Goal: Information Seeking & Learning: Learn about a topic

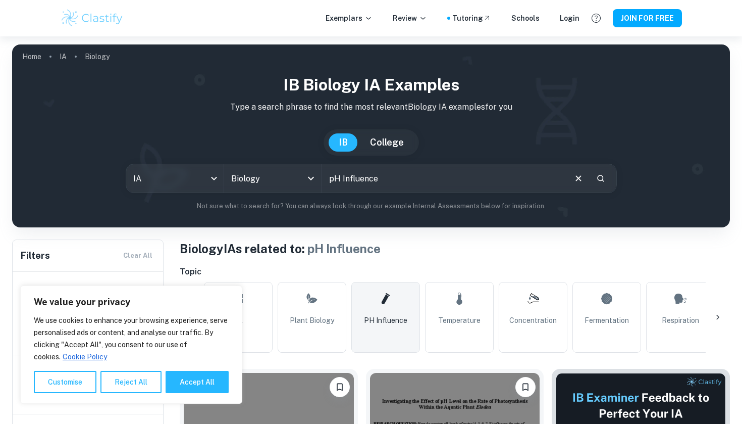
scroll to position [185, 0]
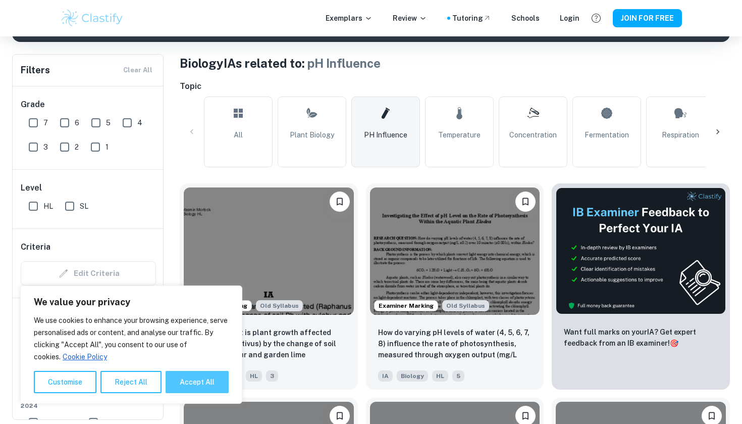
click at [194, 385] on button "Accept All" at bounding box center [197, 382] width 63 height 22
checkbox input "true"
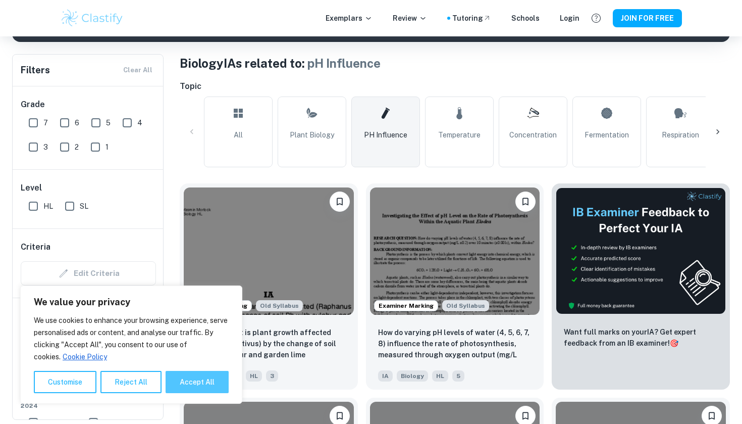
checkbox input "true"
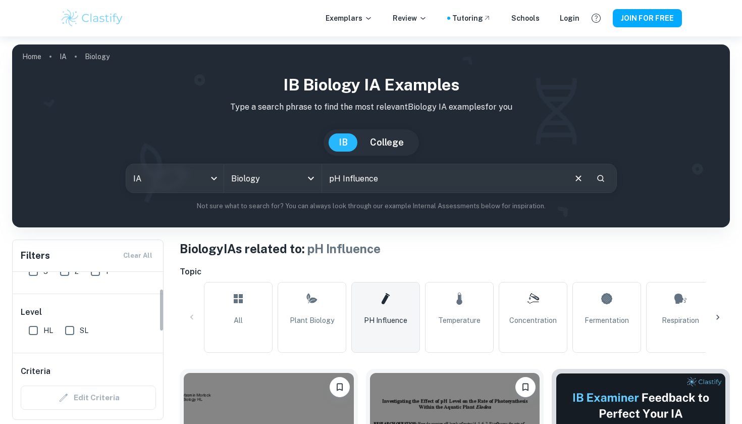
scroll to position [63, 0]
click at [39, 330] on input "HL" at bounding box center [33, 328] width 20 height 20
checkbox input "true"
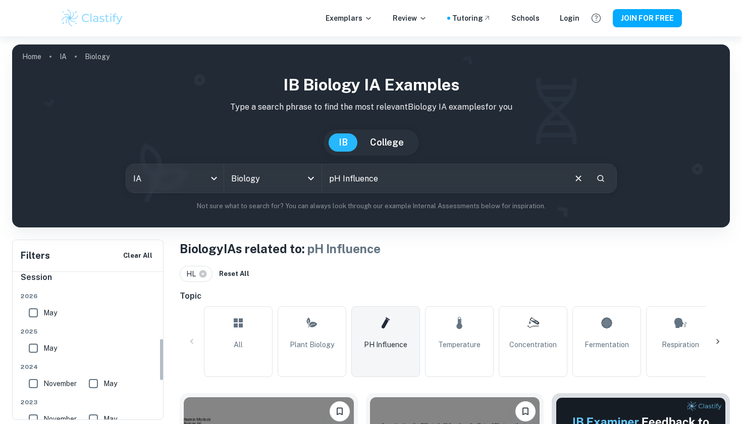
scroll to position [227, 0]
click at [30, 348] on input "May" at bounding box center [33, 345] width 20 height 20
checkbox input "true"
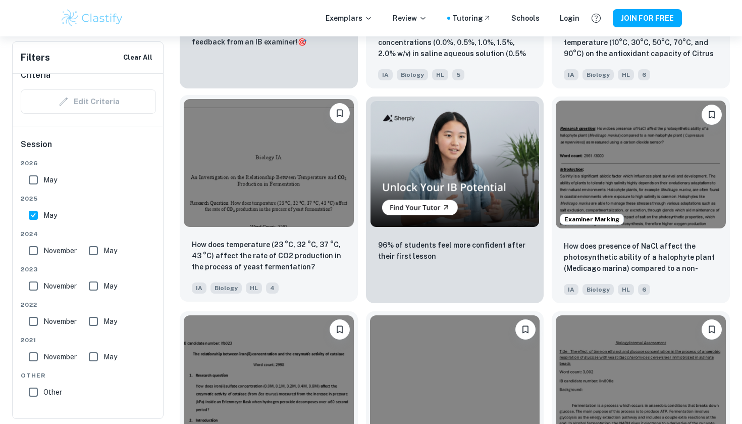
scroll to position [1797, 0]
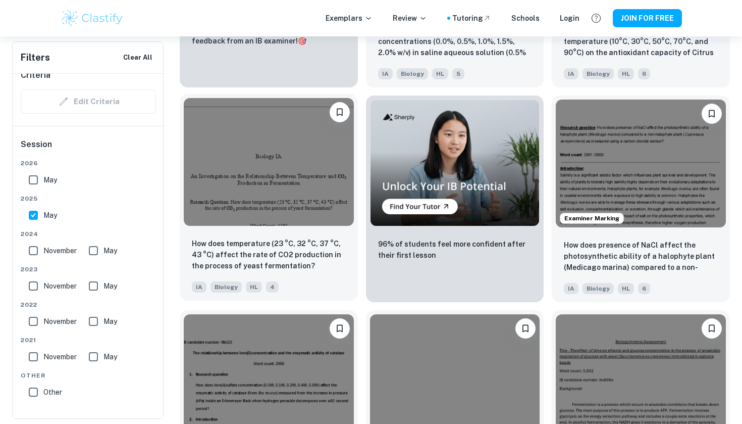
click at [293, 146] on img at bounding box center [269, 161] width 170 height 127
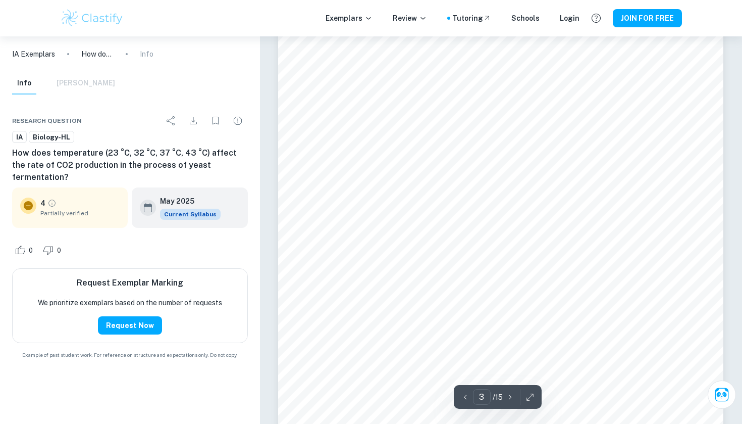
scroll to position [1412, 0]
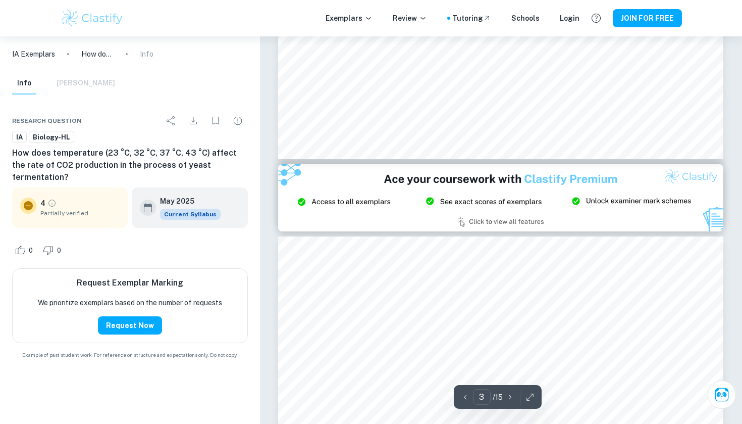
type input "2"
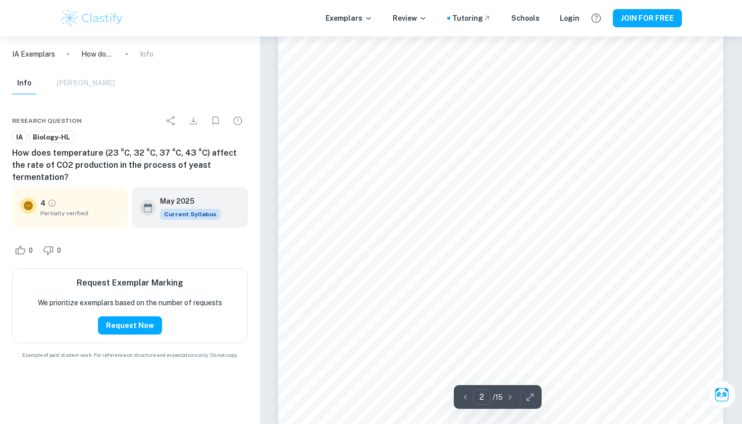
scroll to position [848, 0]
